Goal: Task Accomplishment & Management: Use online tool/utility

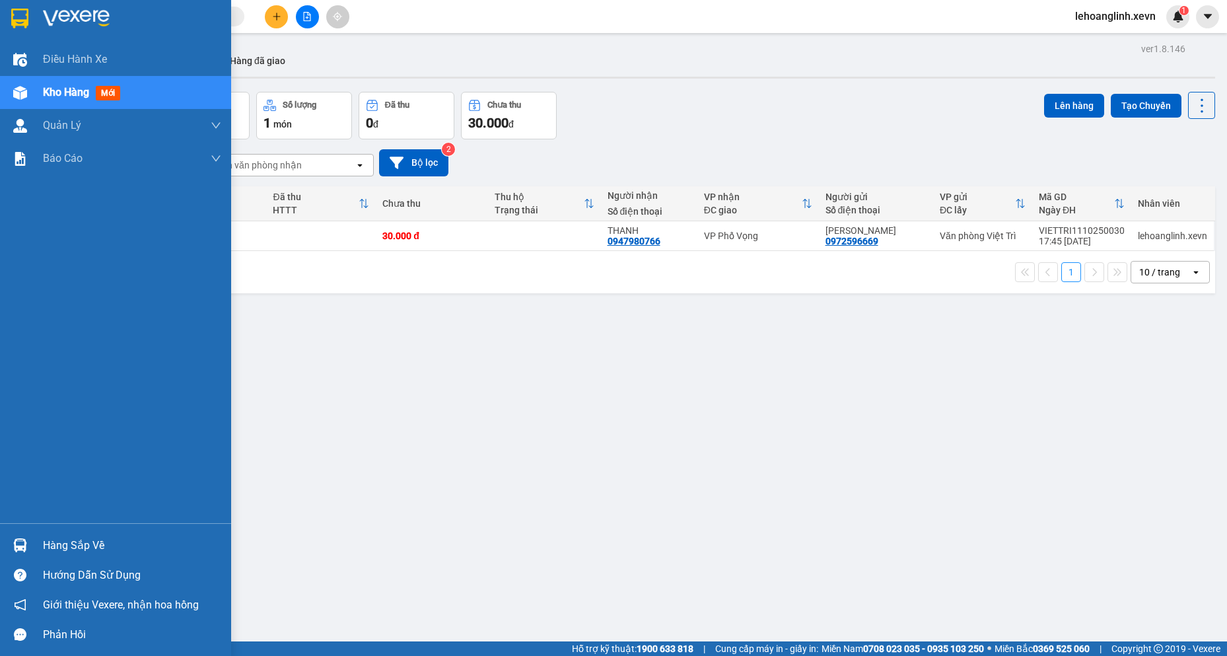
drag, startPoint x: 97, startPoint y: 542, endPoint x: 148, endPoint y: 547, distance: 51.1
click at [98, 542] on div "Hàng sắp về" at bounding box center [132, 546] width 178 height 20
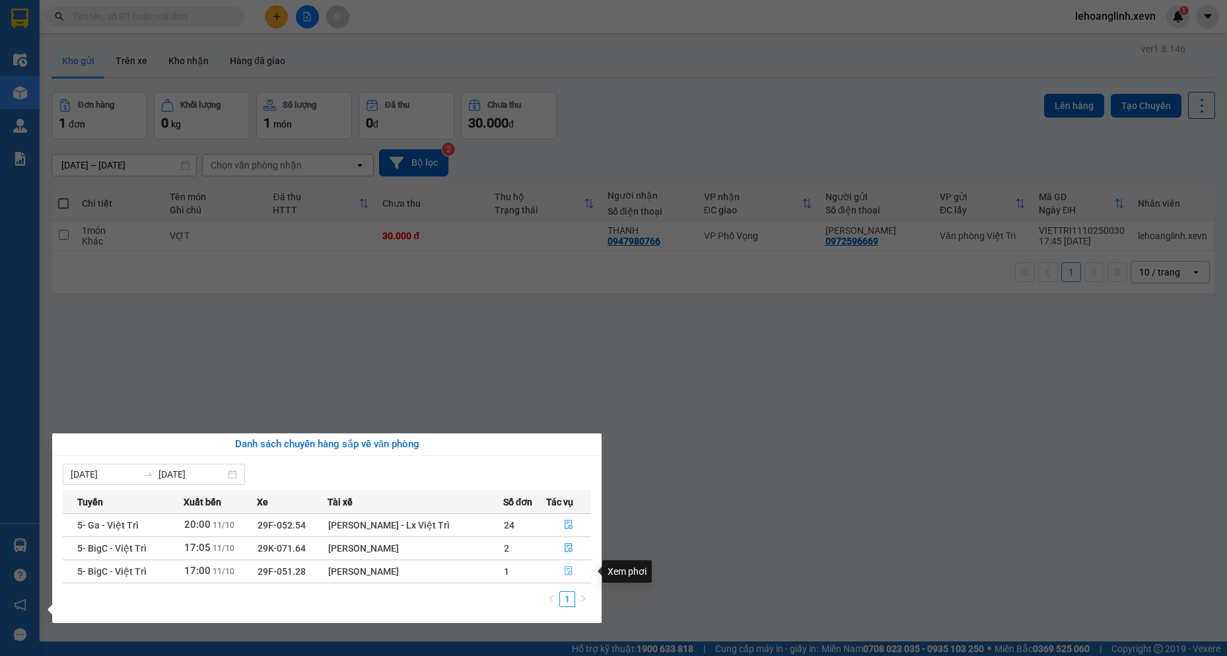
click at [568, 575] on icon "file-done" at bounding box center [568, 570] width 9 height 9
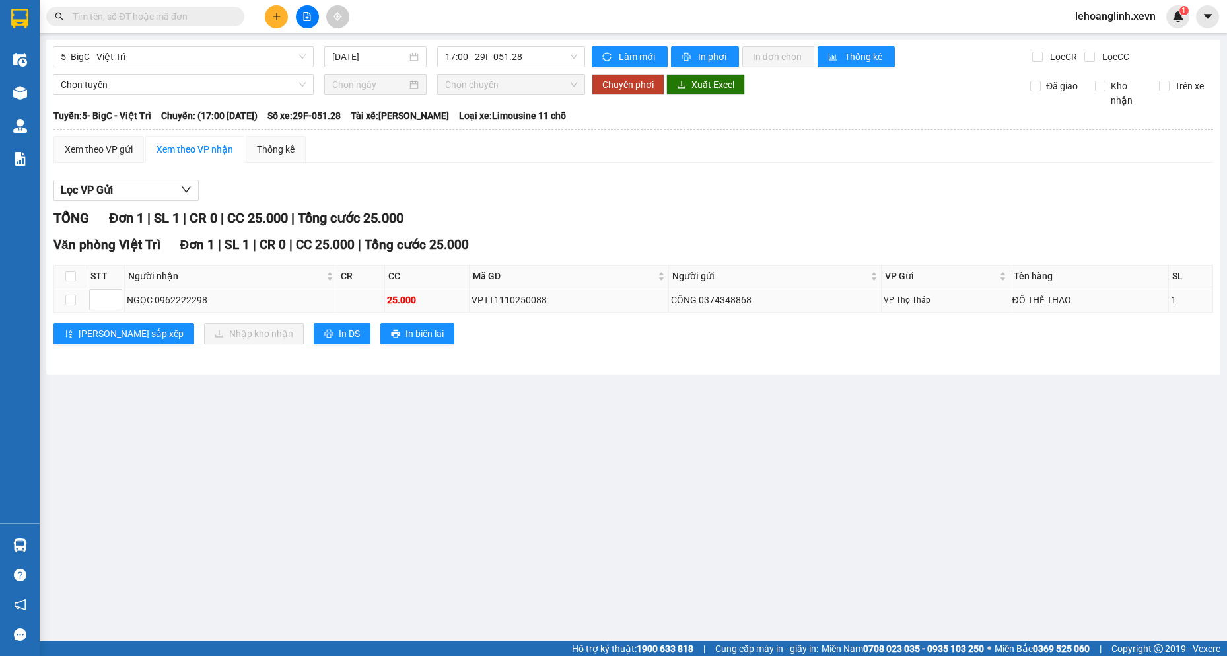
drag, startPoint x: 72, startPoint y: 270, endPoint x: 138, endPoint y: 298, distance: 71.9
click at [72, 271] on label at bounding box center [70, 276] width 11 height 15
click at [68, 275] on input "checkbox" at bounding box center [70, 276] width 11 height 11
checkbox input "true"
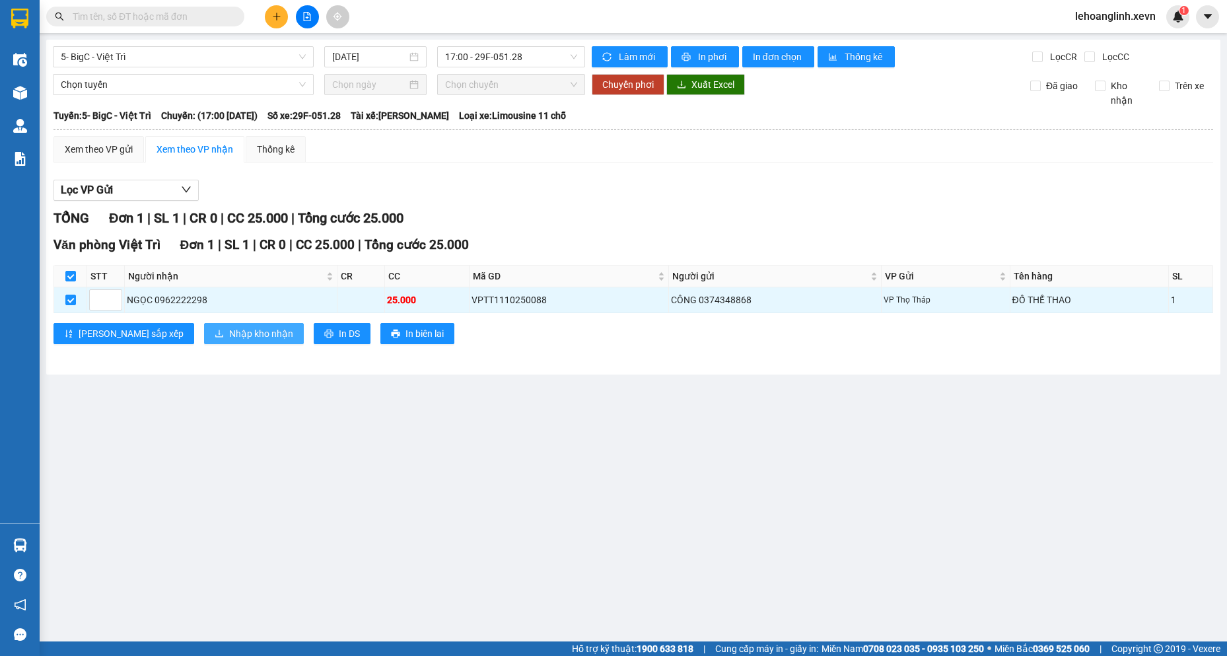
click at [229, 332] on span "Nhập kho nhận" at bounding box center [261, 333] width 64 height 15
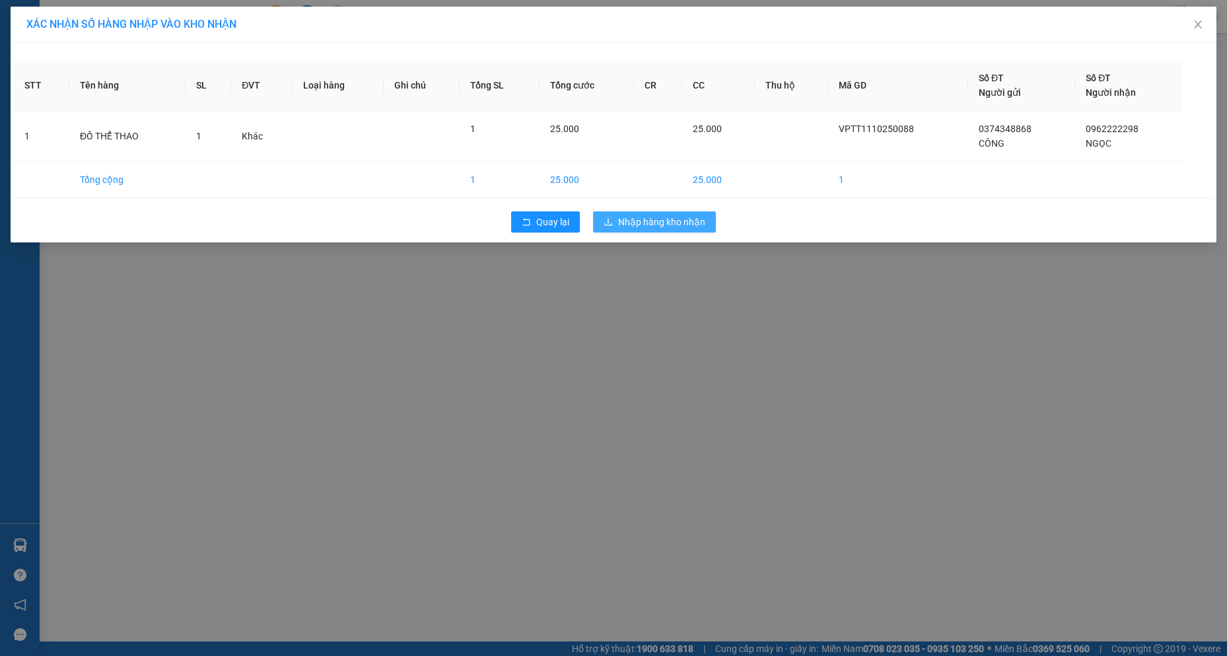
click at [682, 214] on button "Nhập hàng kho nhận" at bounding box center [654, 221] width 123 height 21
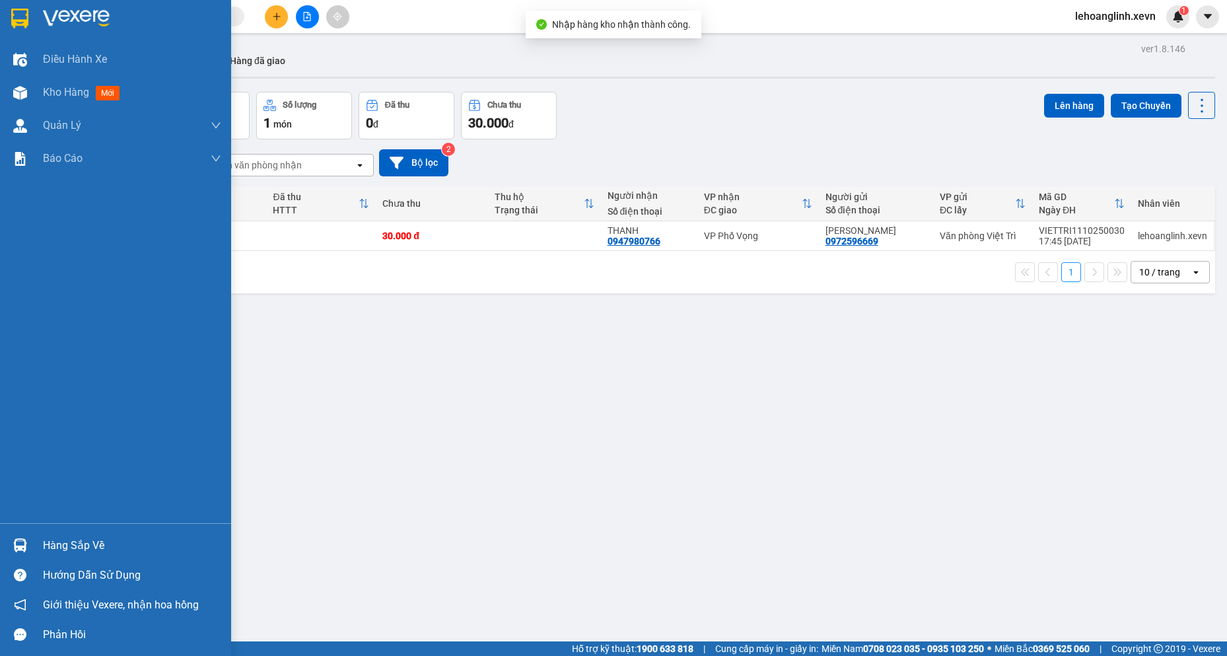
click at [53, 544] on div "Hàng sắp về" at bounding box center [132, 546] width 178 height 20
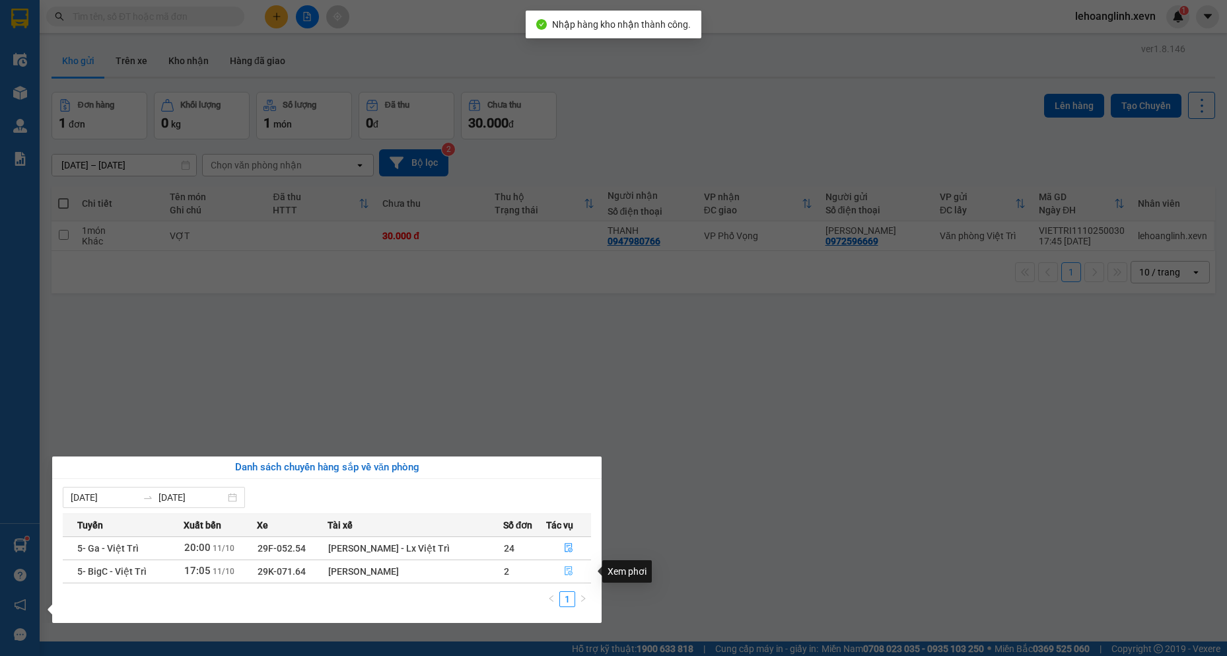
click at [573, 570] on icon "file-done" at bounding box center [568, 570] width 9 height 9
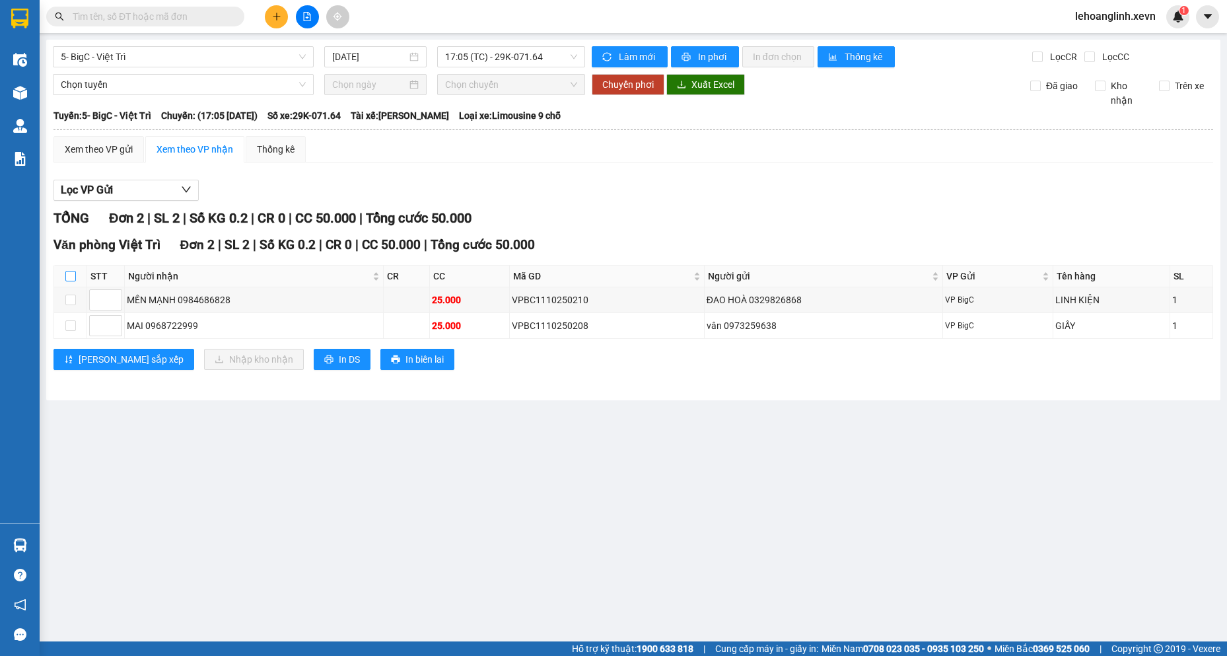
click at [68, 275] on input "checkbox" at bounding box center [70, 276] width 11 height 11
checkbox input "true"
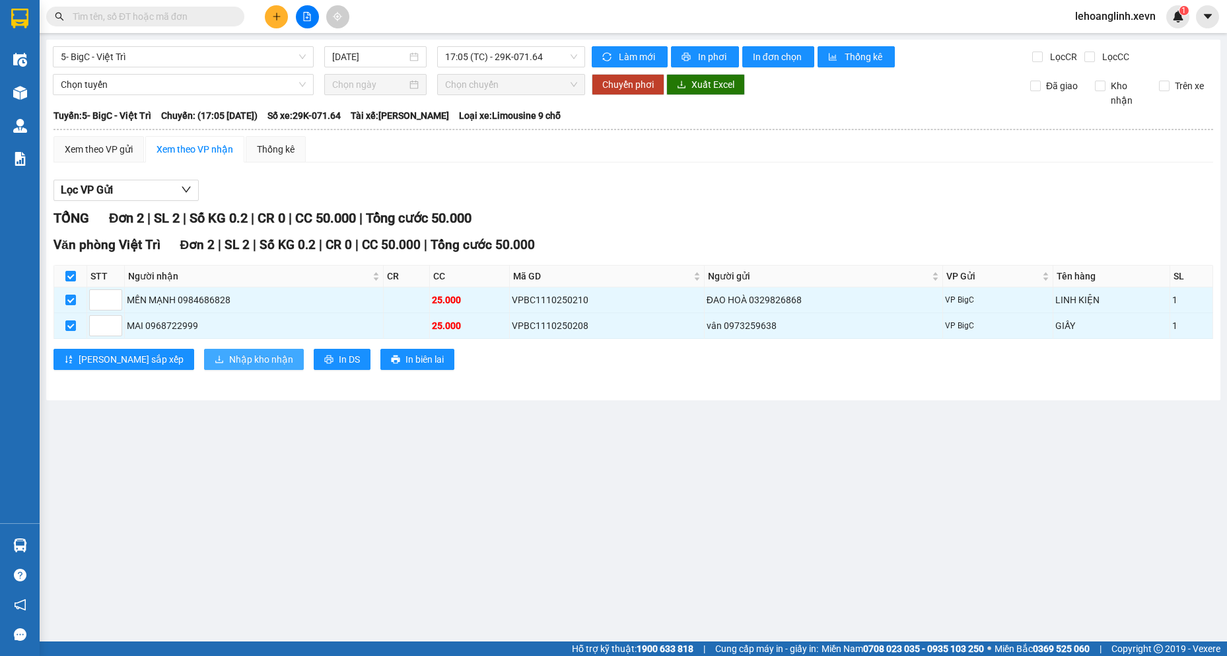
click at [229, 355] on span "Nhập kho nhận" at bounding box center [261, 359] width 64 height 15
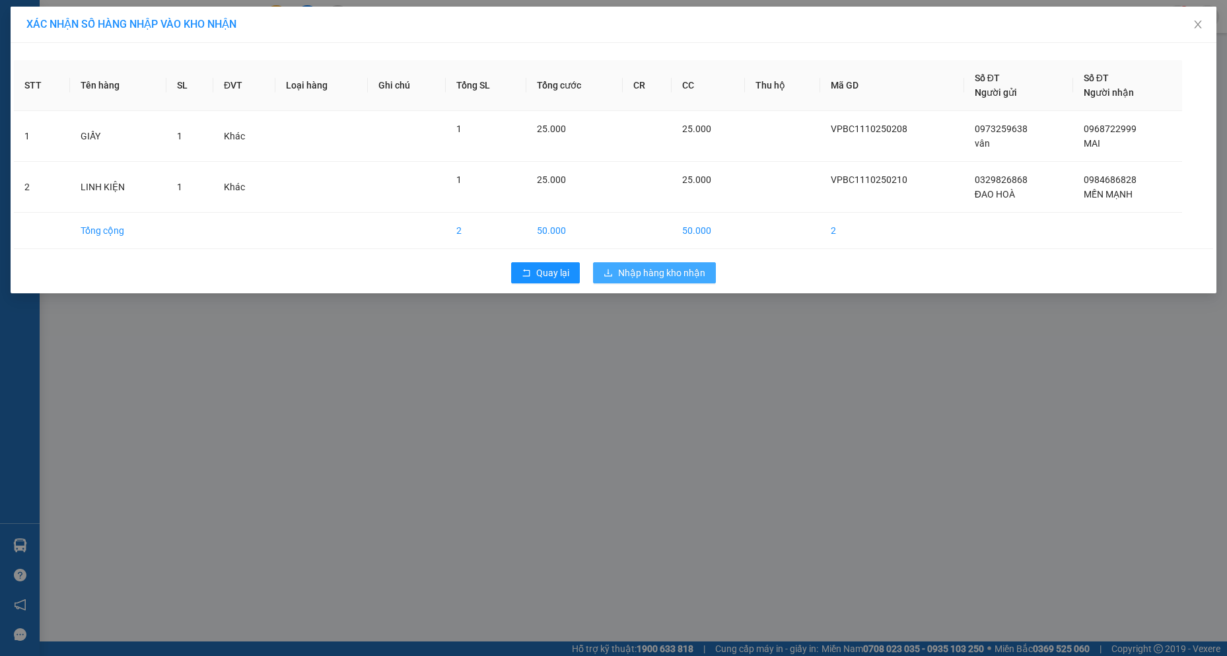
click at [640, 277] on span "Nhập hàng kho nhận" at bounding box center [661, 272] width 87 height 15
